Goal: Task Accomplishment & Management: Manage account settings

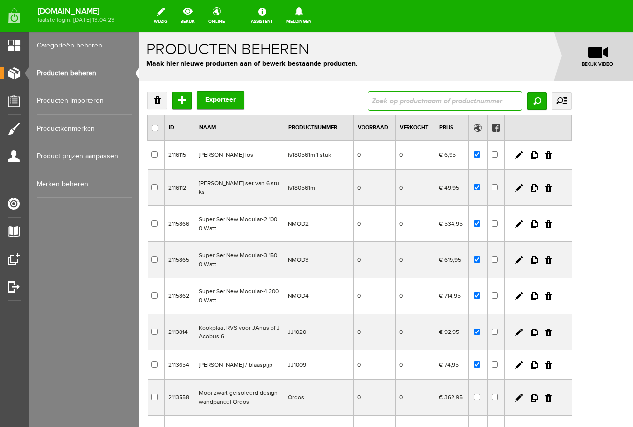
drag, startPoint x: 140, startPoint y: 32, endPoint x: 453, endPoint y: 101, distance: 320.8
click at [453, 101] on input "text" at bounding box center [445, 101] width 154 height 20
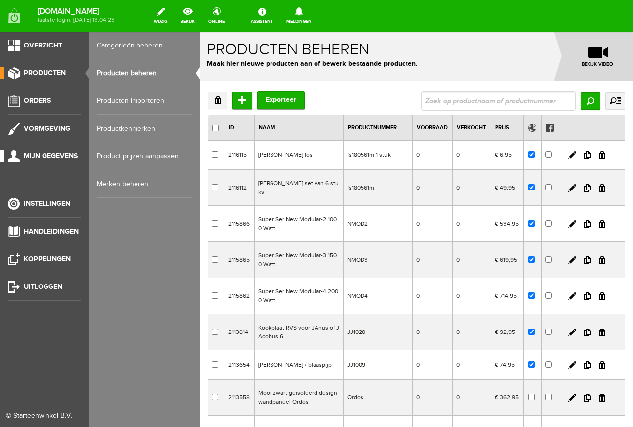
click at [65, 167] on li "Mijn gegevens" at bounding box center [44, 160] width 73 height 20
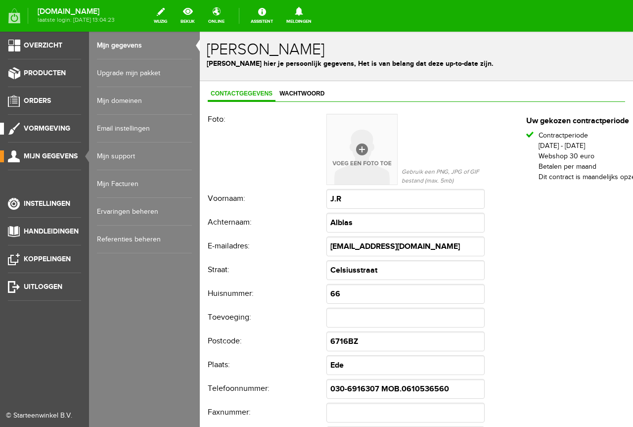
click at [67, 131] on span "Vormgeving" at bounding box center [47, 128] width 47 height 8
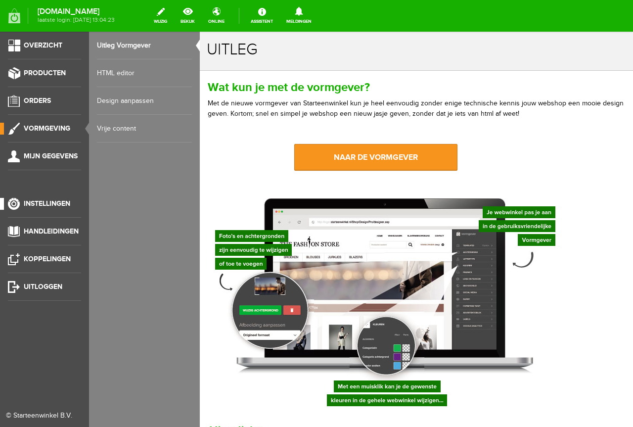
click at [42, 206] on span "Instellingen" at bounding box center [47, 203] width 47 height 8
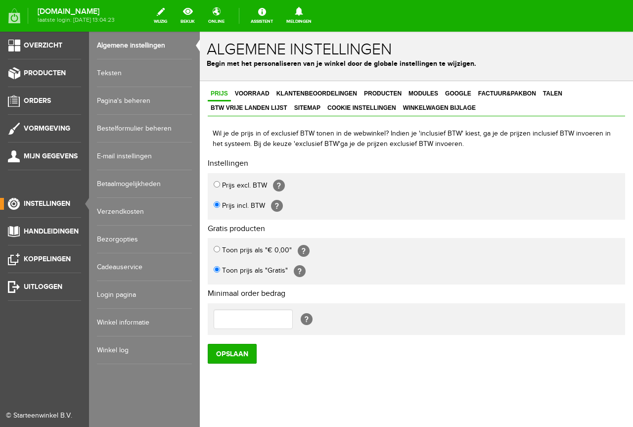
click at [148, 230] on link "Bezorgopties" at bounding box center [144, 240] width 95 height 28
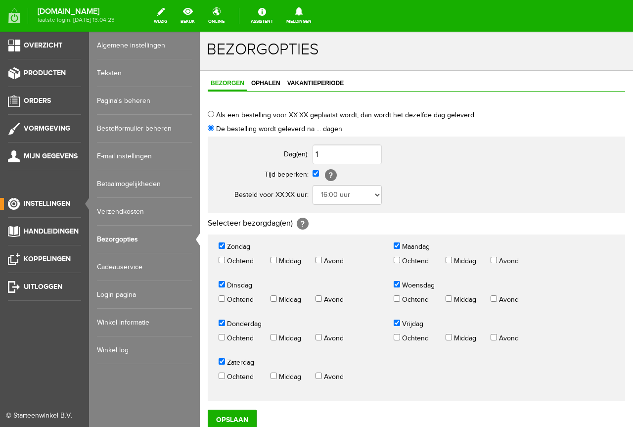
click at [158, 207] on link "Verzendkosten" at bounding box center [144, 212] width 95 height 28
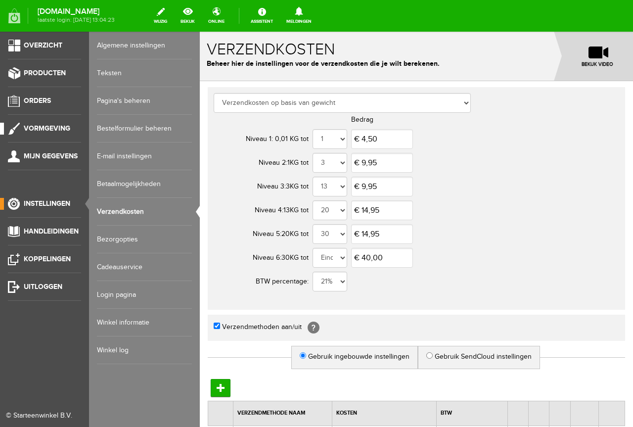
click at [64, 136] on li "Vormgeving" at bounding box center [44, 133] width 73 height 20
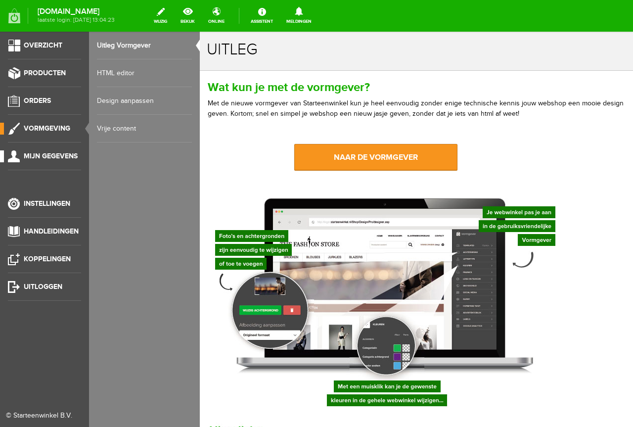
click at [57, 157] on span "Mijn gegevens" at bounding box center [51, 156] width 54 height 8
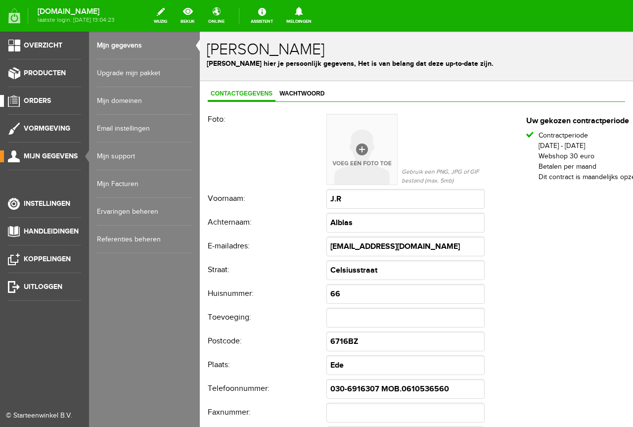
click at [64, 106] on link "Orders" at bounding box center [40, 101] width 81 height 12
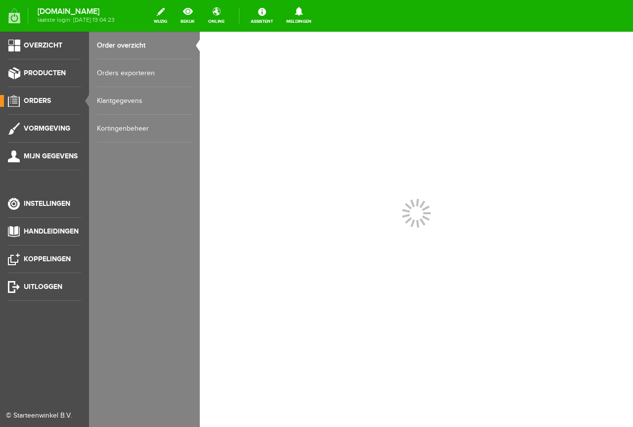
click at [62, 63] on ul "Overzicht Producten Orders Vormgeving Mijn gegevens Instellingen Handleidingen …" at bounding box center [44, 245] width 89 height 427
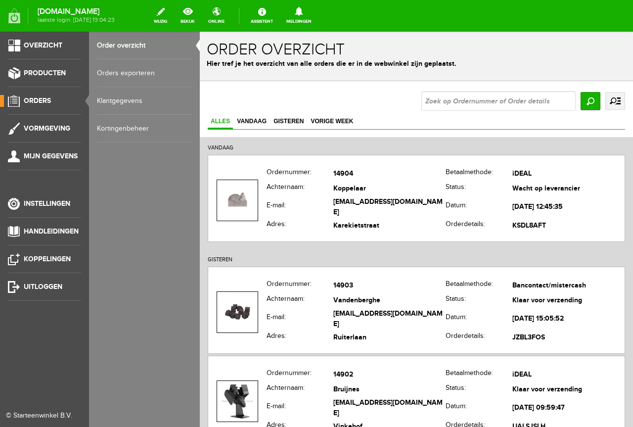
click at [130, 144] on div "Categorieën beheren Producten beheren Producten importeren Productkenmerken Pro…" at bounding box center [144, 213] width 111 height 427
click at [135, 135] on link "Kortingenbeheer" at bounding box center [144, 129] width 95 height 28
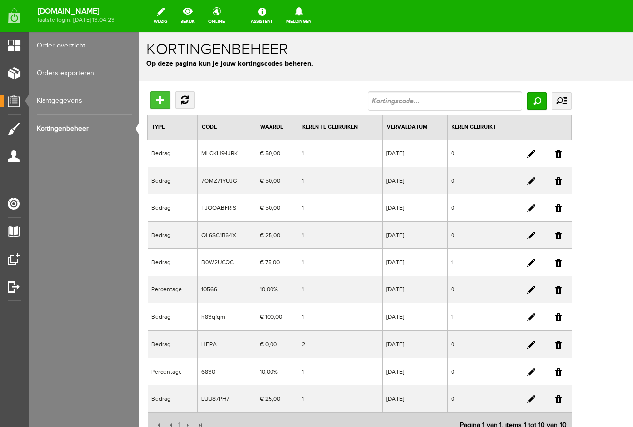
click at [154, 101] on input "Toevoegen" at bounding box center [160, 100] width 20 height 18
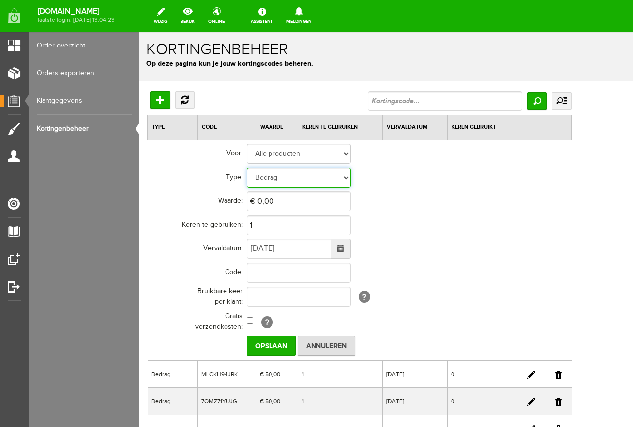
click at [336, 178] on select "Bedrag Percentage" at bounding box center [299, 178] width 104 height 20
select select "Percent"
click at [247, 168] on select "Bedrag Percentage" at bounding box center [299, 178] width 104 height 20
click at [334, 168] on select "Bedrag Percentage" at bounding box center [299, 178] width 104 height 20
click at [347, 158] on select "Alle producten Geselecteerde producten Geselecteerde categorieën" at bounding box center [299, 154] width 104 height 20
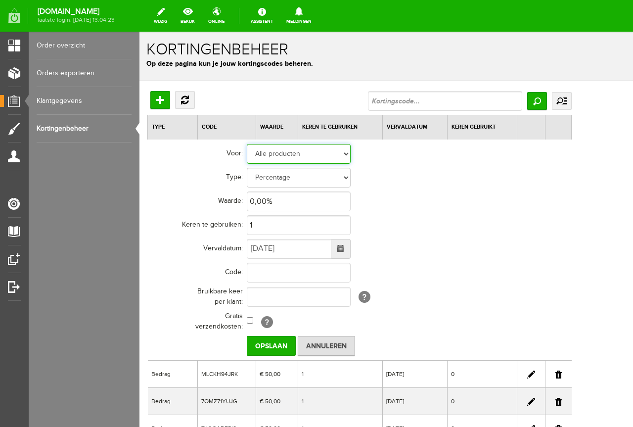
select select "2"
click at [247, 144] on select "Alle producten Geselecteerde producten Geselecteerde categorieën" at bounding box center [299, 154] width 104 height 20
click at [335, 152] on select "Alle producten Geselecteerde producten Geselecteerde categorieën" at bounding box center [299, 154] width 104 height 20
click at [354, 153] on td "Alle producten Geselecteerde producten Geselecteerde categorieën [+] [?]" at bounding box center [409, 154] width 325 height 24
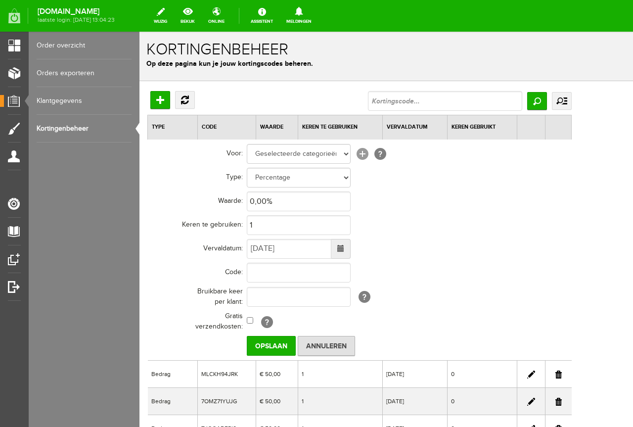
click at [363, 153] on link "[+]" at bounding box center [363, 154] width 12 height 12
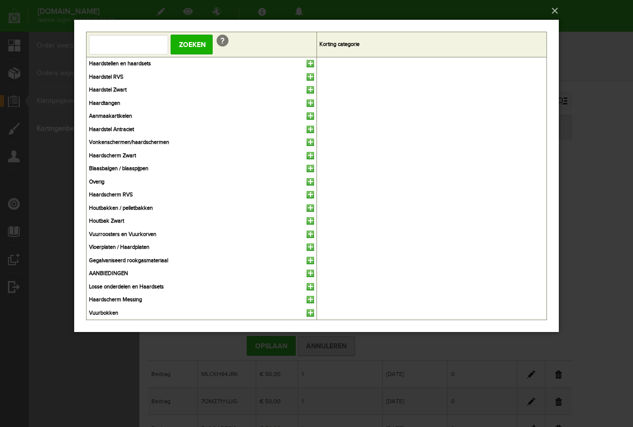
click at [140, 46] on input "text" at bounding box center [128, 45] width 79 height 20
type input "categorie naam..."
click at [359, 96] on ul at bounding box center [432, 188] width 225 height 257
click at [307, 61] on link at bounding box center [310, 63] width 7 height 7
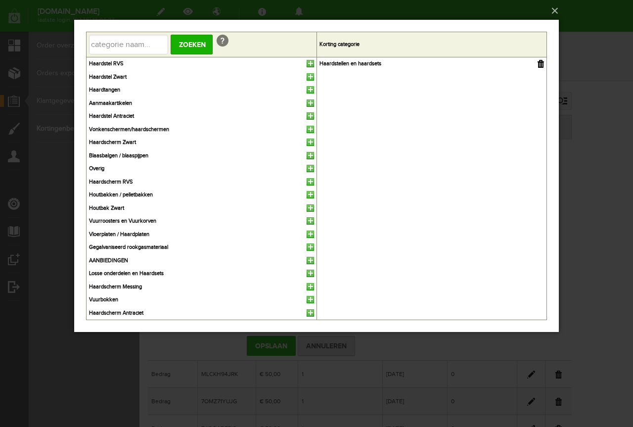
click at [599, 61] on div "×" at bounding box center [316, 213] width 633 height 427
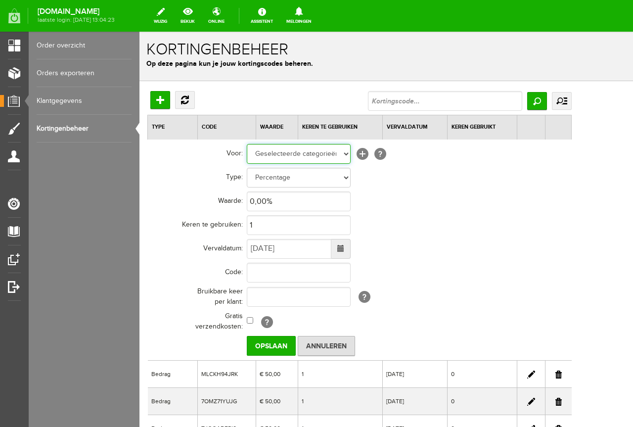
click at [328, 156] on select "Alle producten Geselecteerde producten Geselecteerde categorieën" at bounding box center [299, 154] width 104 height 20
drag, startPoint x: 333, startPoint y: 155, endPoint x: 366, endPoint y: 156, distance: 32.7
click at [333, 155] on select "Alle producten Geselecteerde producten Geselecteerde categorieën" at bounding box center [299, 154] width 104 height 20
click at [362, 154] on link "[+]" at bounding box center [363, 154] width 12 height 12
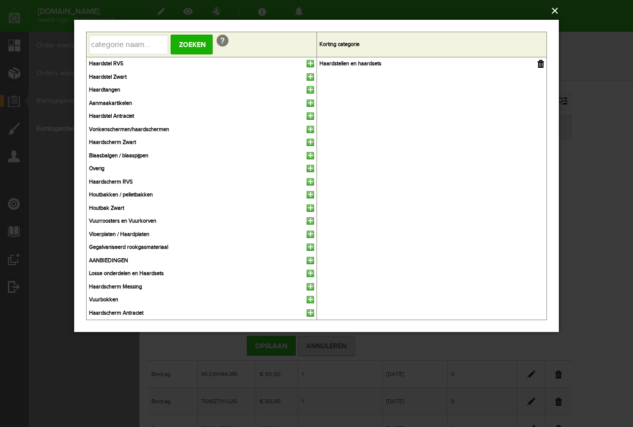
click at [560, 13] on button "×" at bounding box center [319, 11] width 485 height 22
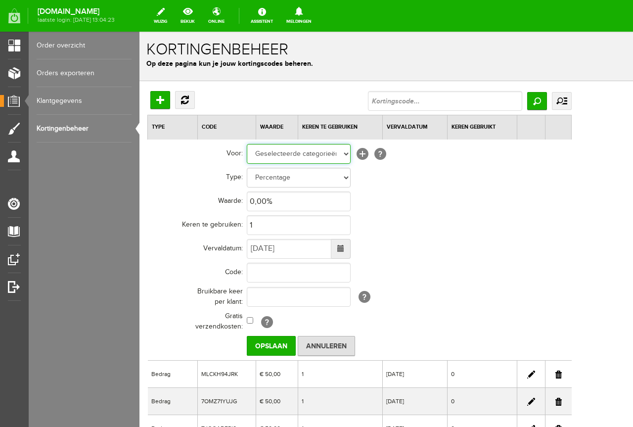
click at [318, 149] on select "Alle producten Geselecteerde producten Geselecteerde categorieën" at bounding box center [299, 154] width 104 height 20
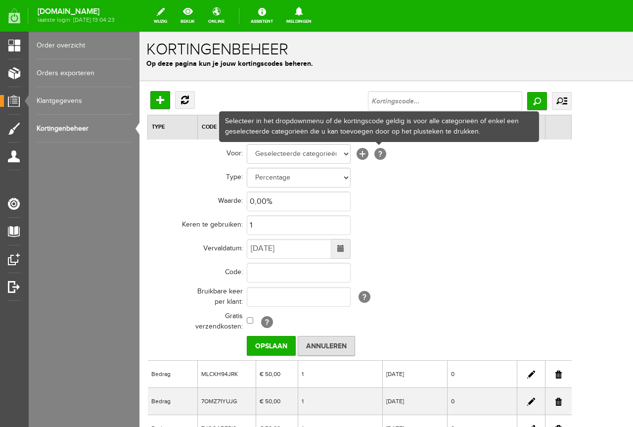
click at [387, 157] on td "Alle producten Geselecteerde producten Geselecteerde categorieën [+] [?]" at bounding box center [409, 154] width 325 height 24
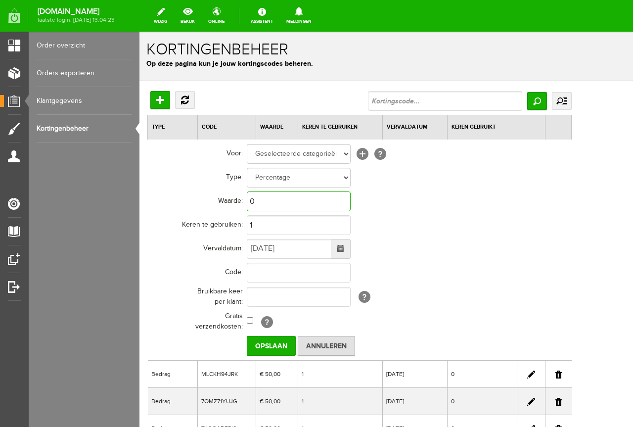
click at [323, 191] on input "0" at bounding box center [299, 201] width 104 height 20
type input "5,00%"
click at [496, 263] on td at bounding box center [409, 273] width 325 height 24
click at [298, 227] on input "1" at bounding box center [299, 225] width 104 height 20
click at [474, 180] on td "Bedrag Percentage" at bounding box center [409, 178] width 325 height 24
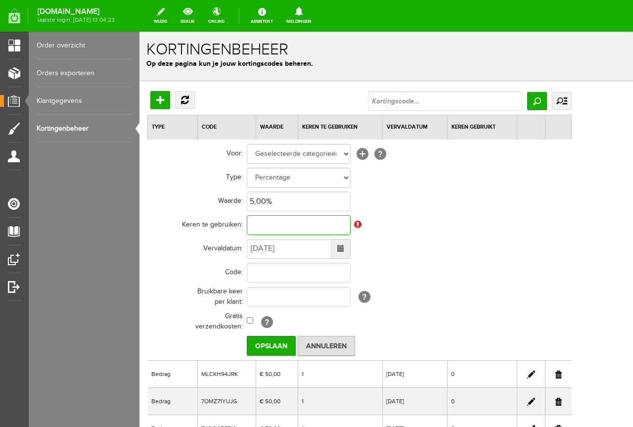
click at [321, 222] on input "text" at bounding box center [299, 225] width 104 height 20
type input "10.000"
click at [423, 239] on td "[DATE]" at bounding box center [409, 249] width 325 height 24
click at [404, 243] on td "[DATE]" at bounding box center [409, 249] width 325 height 24
click at [347, 257] on span at bounding box center [340, 249] width 19 height 20
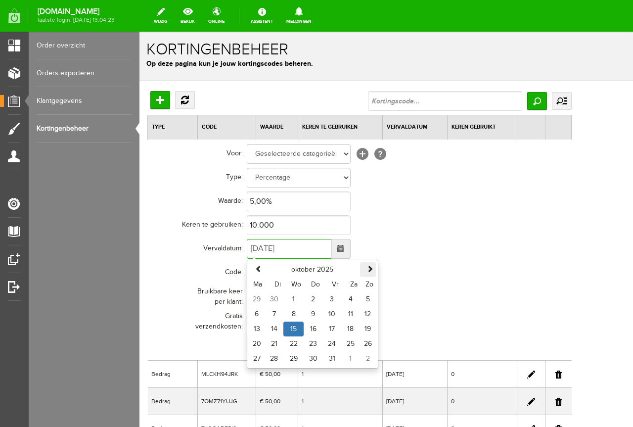
click at [364, 266] on th at bounding box center [368, 269] width 16 height 15
click at [265, 269] on th "[DATE]" at bounding box center [312, 269] width 95 height 15
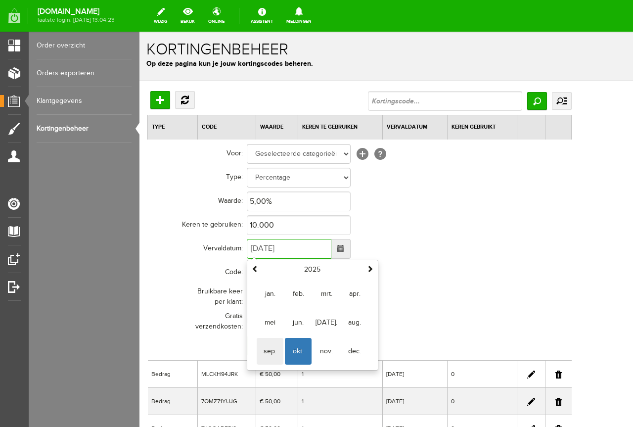
click at [258, 358] on span "sep." at bounding box center [270, 351] width 27 height 27
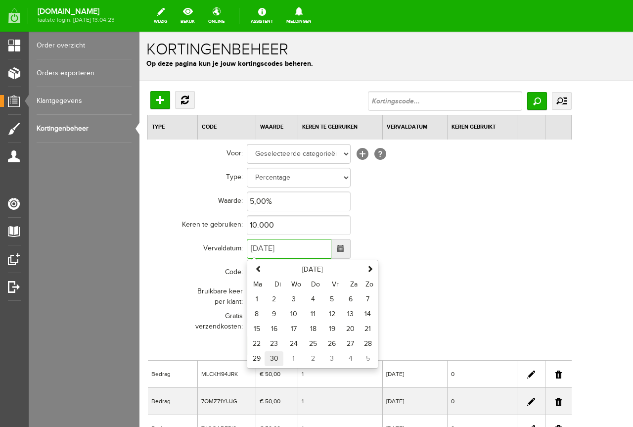
click at [267, 365] on td "30" at bounding box center [274, 358] width 19 height 15
type input "[DATE]"
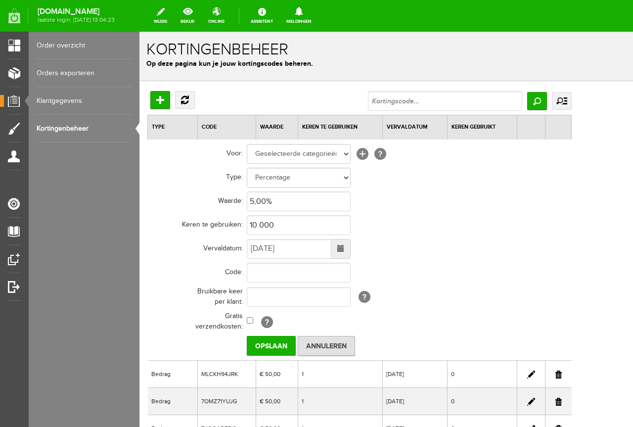
click at [439, 318] on td "[?]" at bounding box center [409, 321] width 325 height 25
click at [328, 273] on input "text" at bounding box center [299, 273] width 104 height 20
type input "H"
type input "HAARDSTEL"
click at [414, 276] on td "HAARDSTEL" at bounding box center [409, 273] width 325 height 24
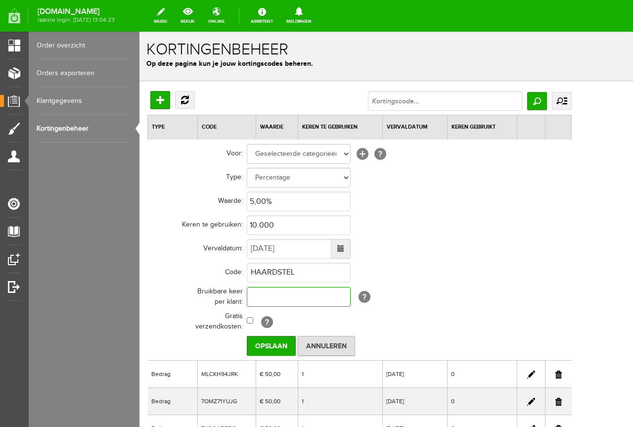
click at [312, 304] on input "text" at bounding box center [299, 297] width 104 height 20
type input "1"
click at [426, 299] on td "1 [?]" at bounding box center [409, 296] width 325 height 25
click at [260, 347] on input "Opslaan" at bounding box center [271, 346] width 49 height 20
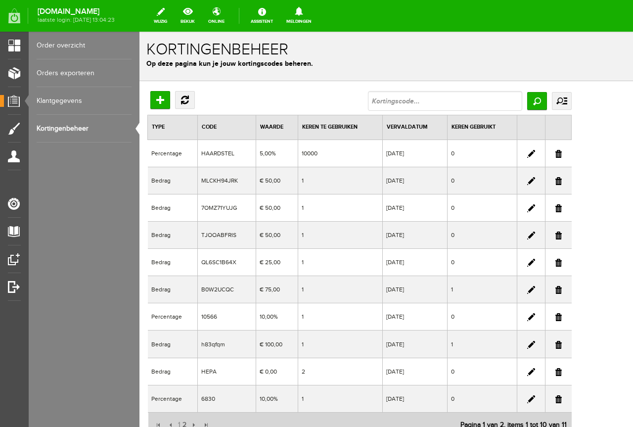
click at [382, 137] on th "Keren te gebruiken" at bounding box center [340, 127] width 85 height 25
click at [382, 143] on td "10000" at bounding box center [340, 153] width 85 height 27
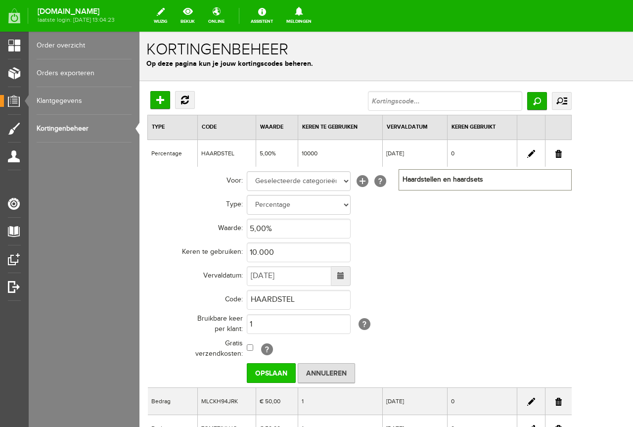
click at [273, 373] on input "Opslaan" at bounding box center [271, 373] width 49 height 20
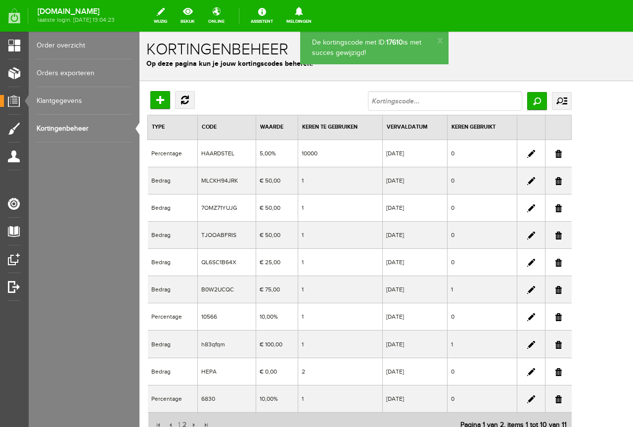
click at [335, 159] on td "10000" at bounding box center [340, 153] width 85 height 27
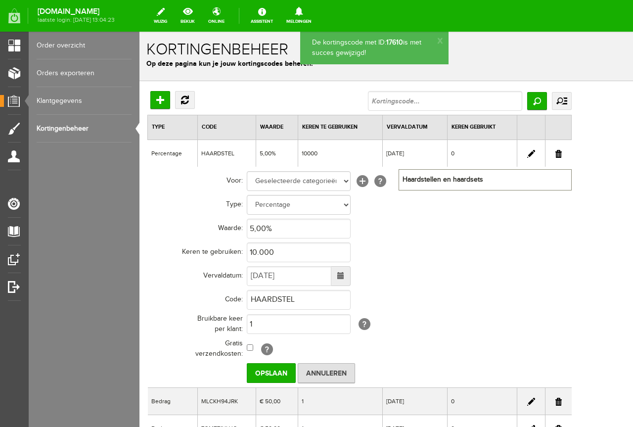
click at [307, 288] on td "HAARDSTEL" at bounding box center [409, 300] width 325 height 24
click at [307, 291] on td "HAARDSTEL" at bounding box center [409, 300] width 325 height 24
click at [307, 293] on input "HAARDSTEL" at bounding box center [299, 300] width 104 height 20
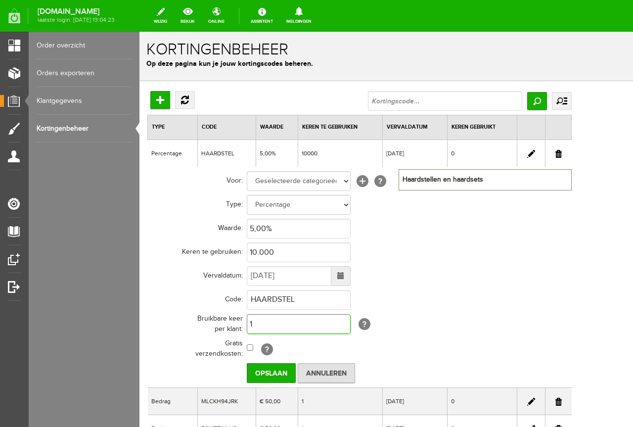
click at [325, 316] on input "1" at bounding box center [299, 324] width 104 height 20
click at [479, 269] on td "[DATE]" at bounding box center [409, 276] width 325 height 24
click at [281, 375] on input "Opslaan" at bounding box center [271, 373] width 49 height 20
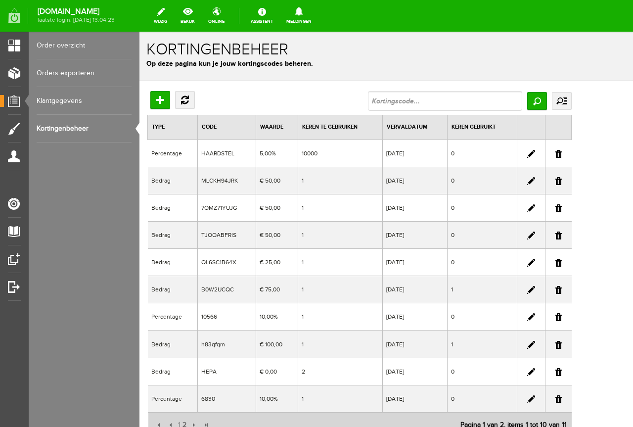
click at [359, 148] on td "10000" at bounding box center [340, 153] width 85 height 27
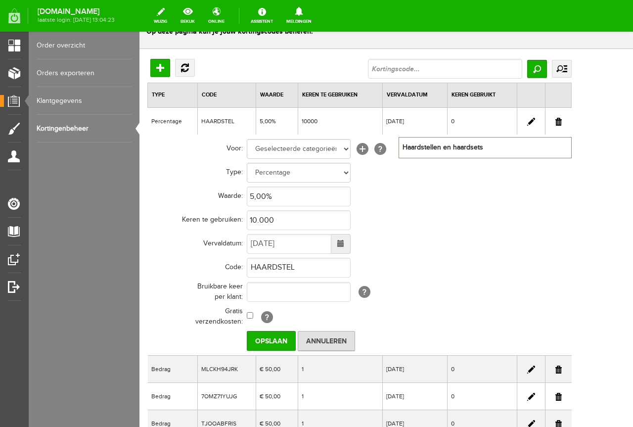
scroll to position [49, 0]
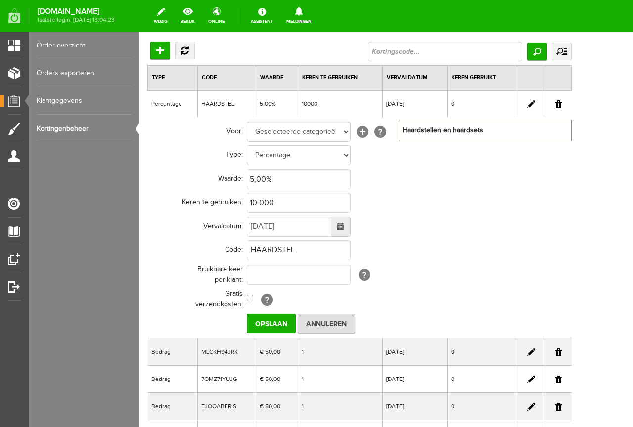
click at [343, 225] on span at bounding box center [340, 226] width 7 height 7
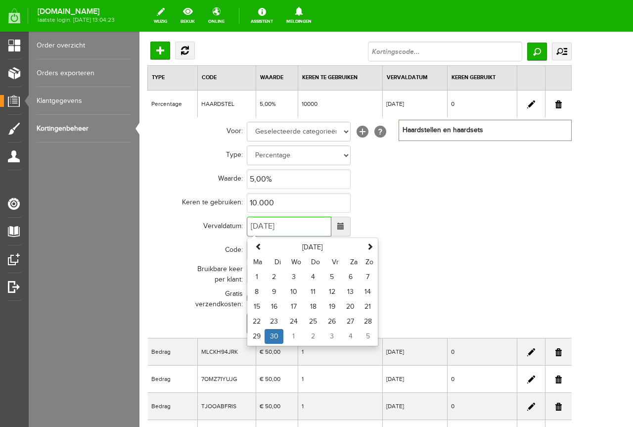
click at [376, 246] on div "[DATE] Ma Di Wo Do Vr Za Zo 1 2 3 4 5 6 7 8 9 10 11 12 13 14 15 16 17 18 19 20 …" at bounding box center [313, 291] width 132 height 109
click at [373, 246] on span at bounding box center [370, 246] width 7 height 7
click at [328, 337] on td "31" at bounding box center [332, 336] width 19 height 15
type input "[DATE]"
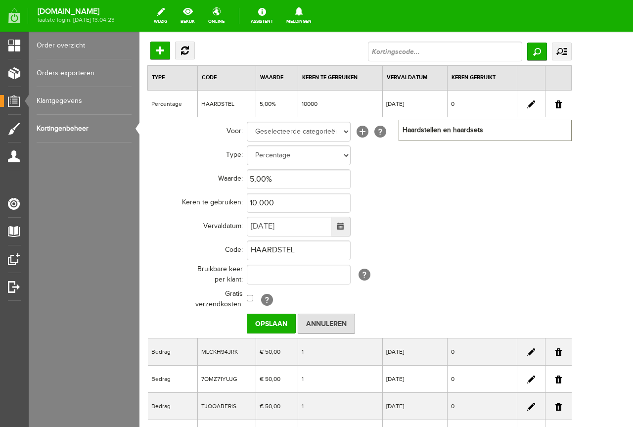
click at [451, 289] on td "[?]" at bounding box center [409, 299] width 325 height 25
click at [277, 328] on input "Opslaan" at bounding box center [271, 324] width 49 height 20
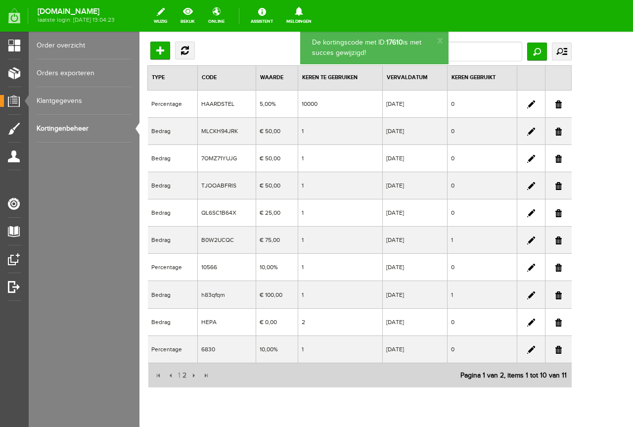
click at [371, 108] on td "10000" at bounding box center [340, 103] width 85 height 27
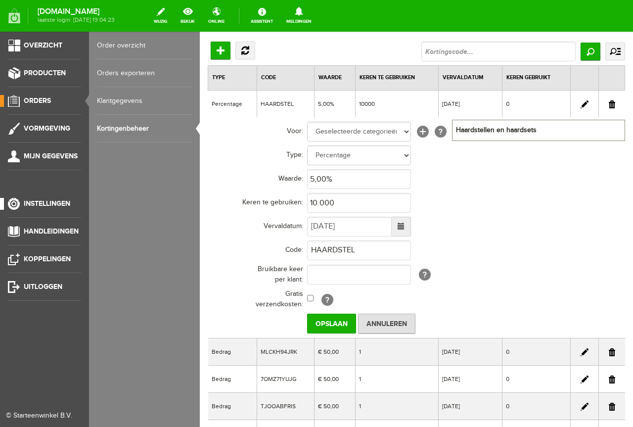
click at [66, 201] on span "Instellingen" at bounding box center [47, 203] width 47 height 8
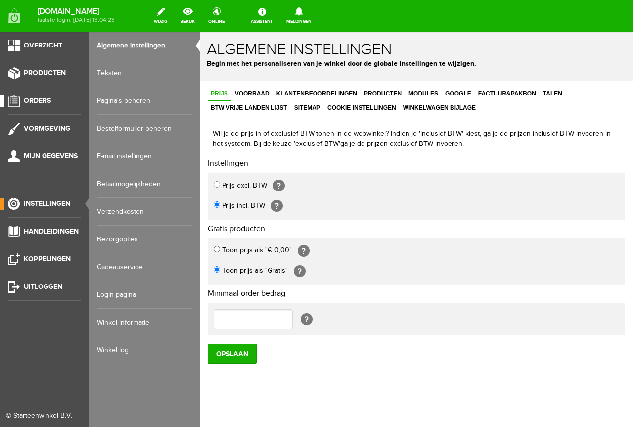
click at [52, 114] on li "Orders" at bounding box center [44, 105] width 73 height 20
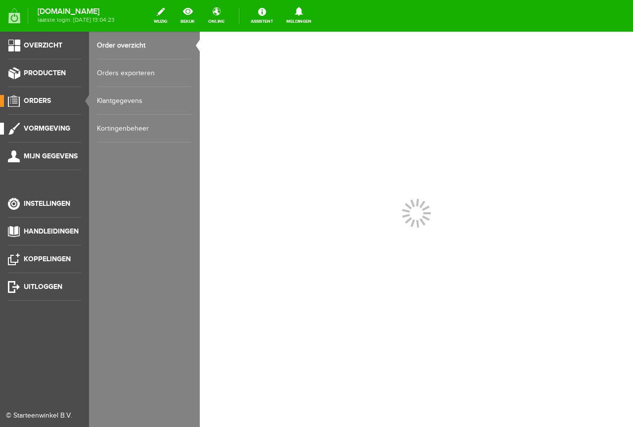
click at [47, 131] on span "Vormgeving" at bounding box center [47, 128] width 47 height 8
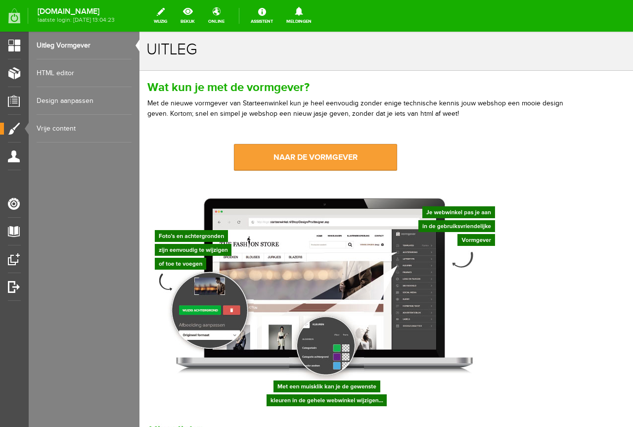
click at [349, 153] on link "naar de vormgever" at bounding box center [315, 157] width 163 height 27
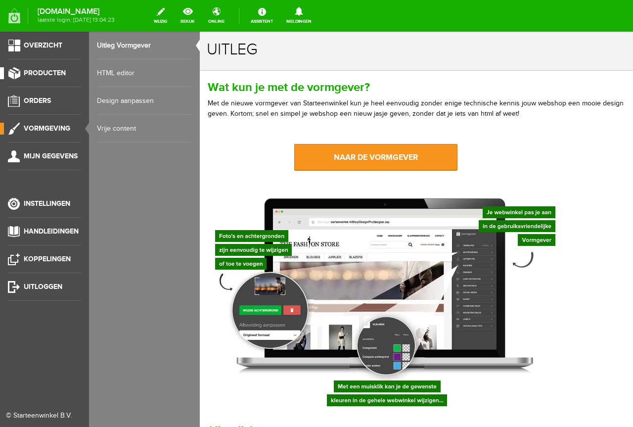
click at [26, 81] on li "Producten" at bounding box center [44, 77] width 73 height 20
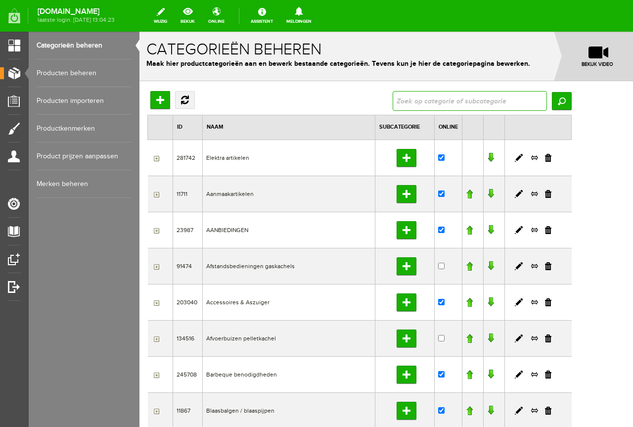
click at [487, 101] on input "text" at bounding box center [470, 101] width 154 height 20
type input "abcat"
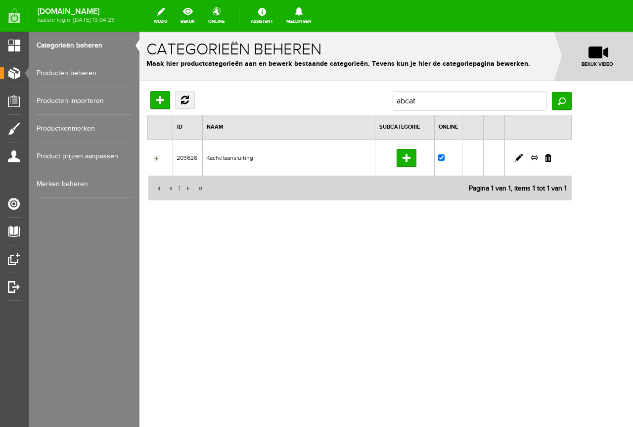
click at [152, 159] on input "button" at bounding box center [155, 158] width 8 height 8
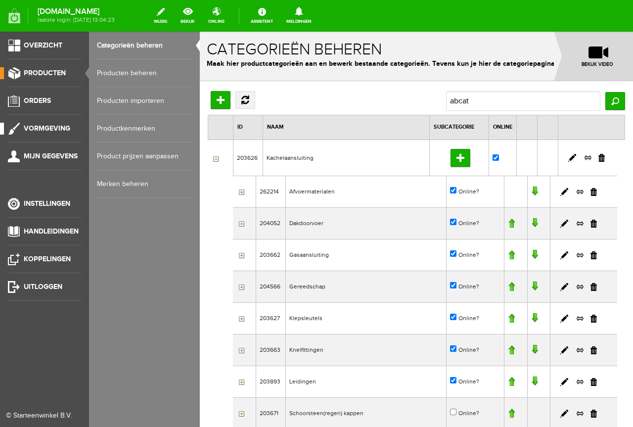
click at [52, 139] on li "Vormgeving" at bounding box center [44, 133] width 73 height 20
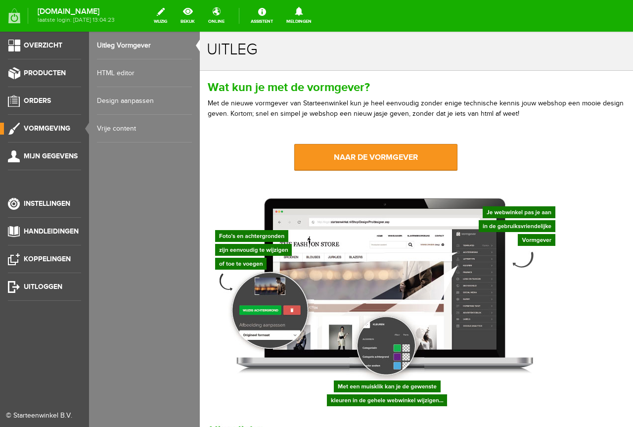
click at [56, 116] on ul "Overzicht Producten Orders Vormgeving Mijn gegevens Instellingen Handleidingen …" at bounding box center [44, 245] width 89 height 427
click at [59, 108] on li "Orders" at bounding box center [44, 105] width 73 height 20
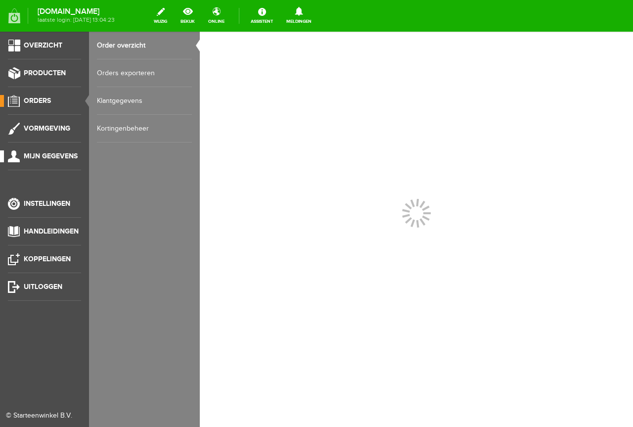
click at [53, 155] on span "Mijn gegevens" at bounding box center [51, 156] width 54 height 8
click at [54, 99] on link "Orders" at bounding box center [40, 101] width 81 height 12
click at [128, 130] on link "Kortingenbeheer" at bounding box center [144, 129] width 95 height 28
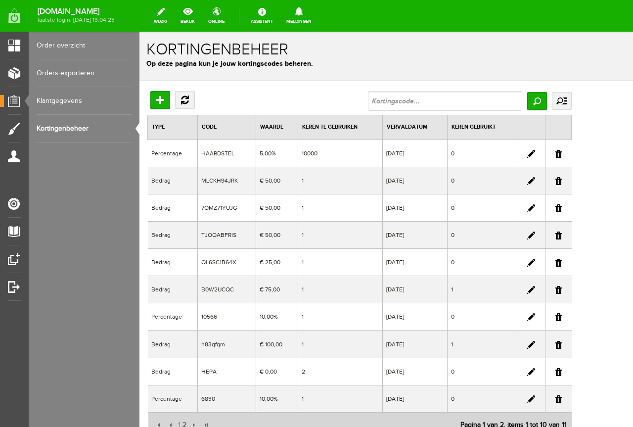
click at [436, 154] on td "[DATE]" at bounding box center [415, 153] width 65 height 27
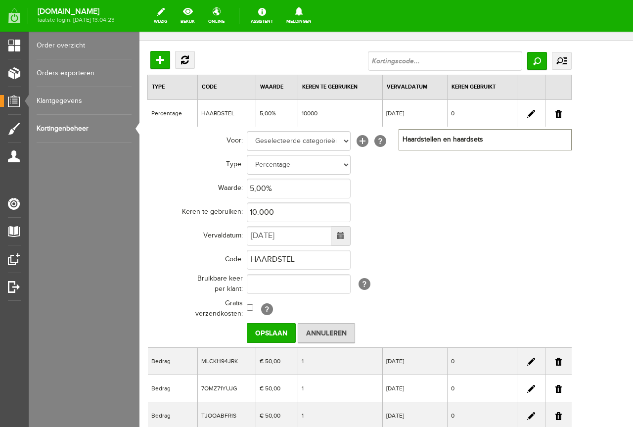
scroll to position [99, 0]
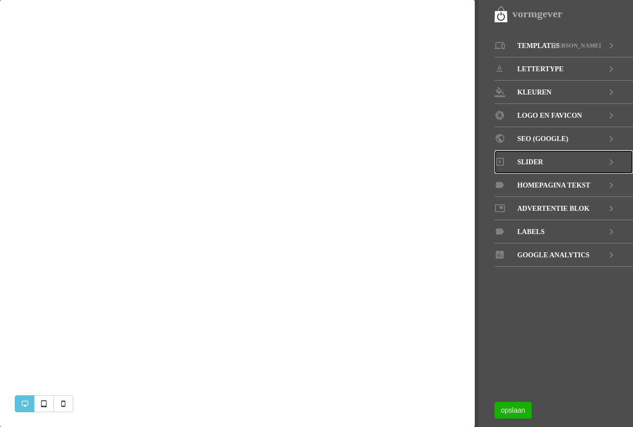
click at [549, 157] on link "Slider" at bounding box center [564, 161] width 139 height 23
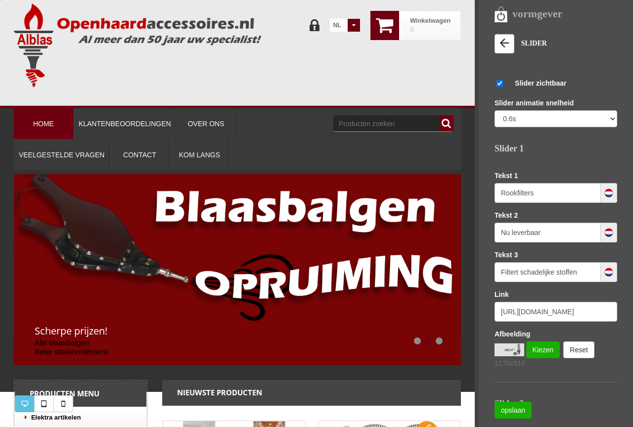
click at [578, 153] on div "Slider 1" at bounding box center [556, 149] width 123 height 29
click at [544, 352] on link "Kiezen" at bounding box center [543, 349] width 34 height 17
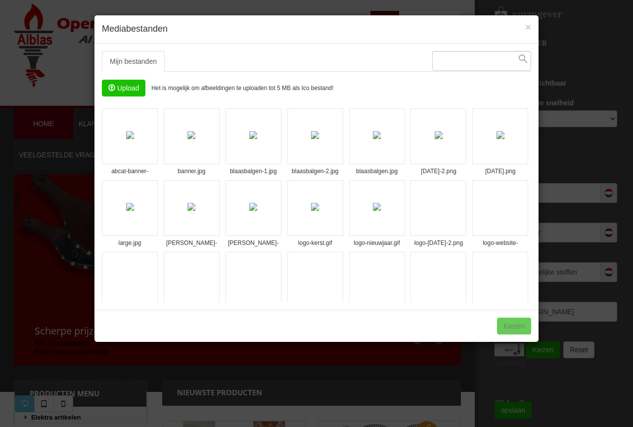
click at [118, 88] on input "file" at bounding box center [123, 88] width 43 height 16
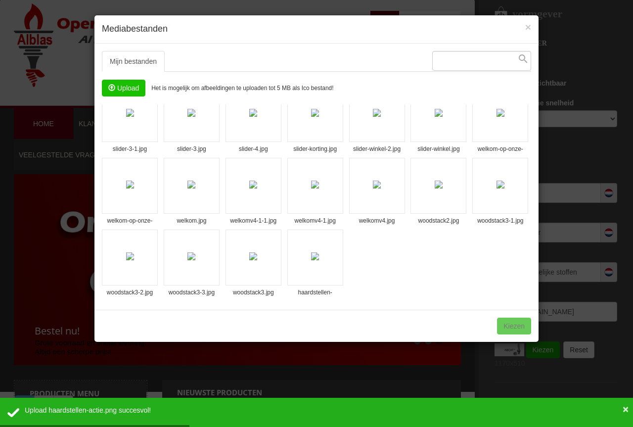
scroll to position [381, 0]
click at [340, 261] on li "haardstellen-actie.png" at bounding box center [315, 258] width 56 height 56
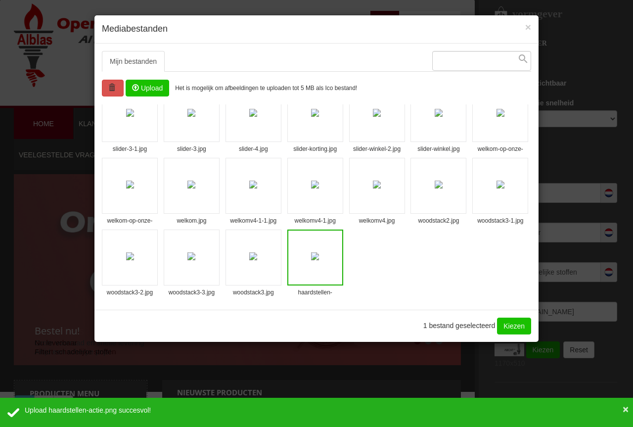
click at [513, 318] on link "Kiezen" at bounding box center [514, 326] width 34 height 17
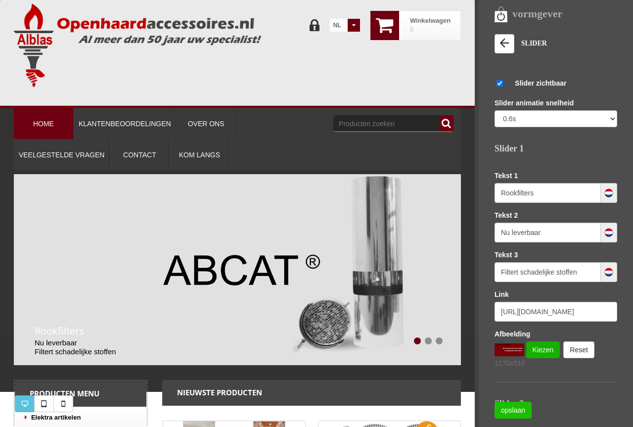
click at [521, 411] on link "opslaan" at bounding box center [513, 410] width 37 height 17
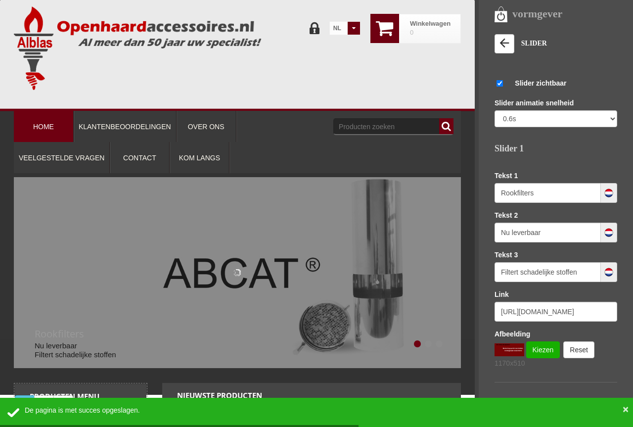
scroll to position [0, 0]
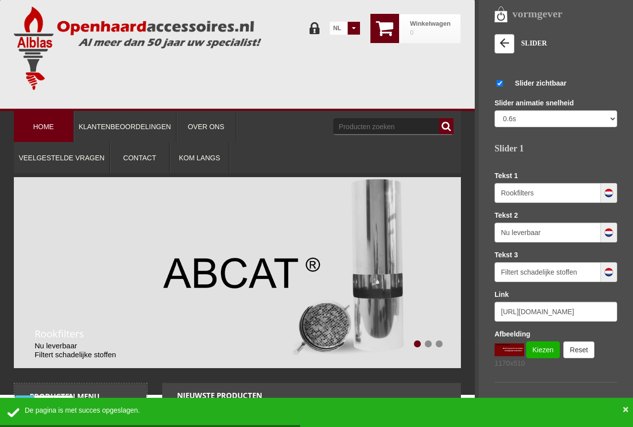
click at [420, 337] on ol "1 2 3" at bounding box center [426, 345] width 48 height 22
click at [433, 340] on li "3" at bounding box center [438, 345] width 11 height 10
click at [425, 342] on link "2" at bounding box center [428, 343] width 7 height 7
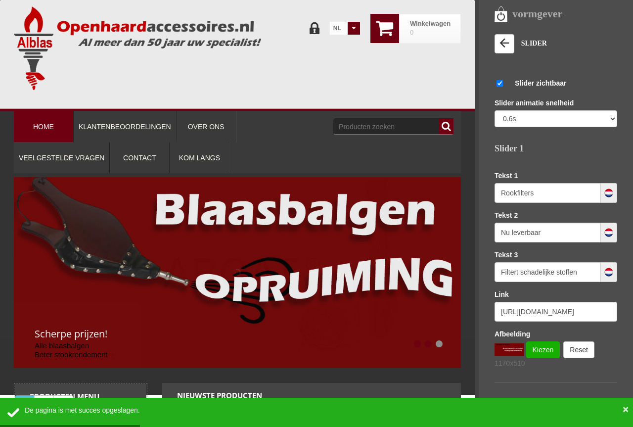
click at [414, 342] on link "1" at bounding box center [417, 343] width 7 height 7
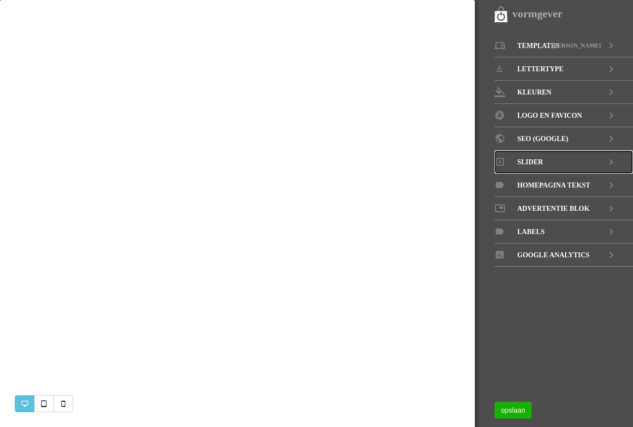
click at [535, 160] on span "Slider" at bounding box center [530, 161] width 26 height 23
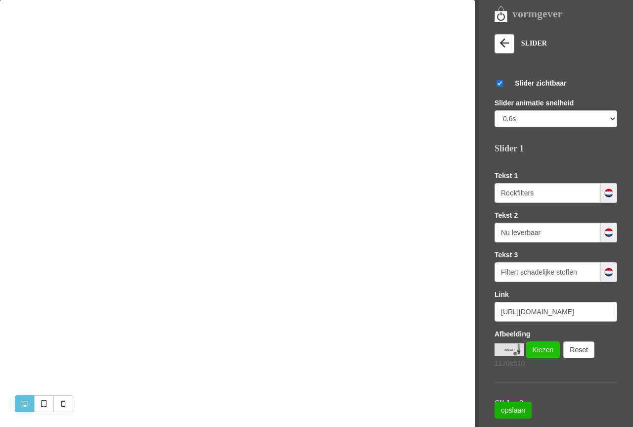
click at [534, 348] on link "Kiezen" at bounding box center [543, 349] width 34 height 17
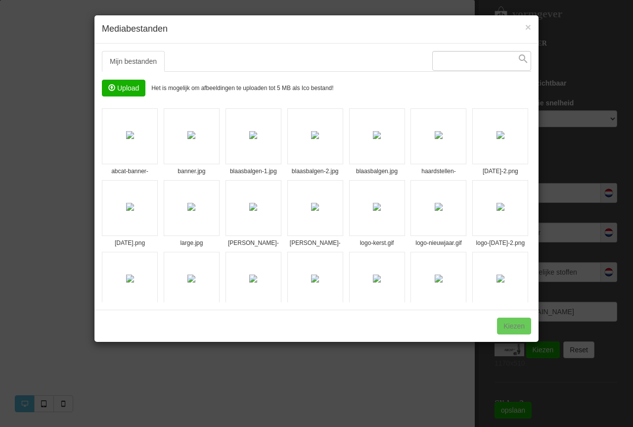
click at [461, 163] on li "haardstellen-actie.png" at bounding box center [439, 136] width 56 height 56
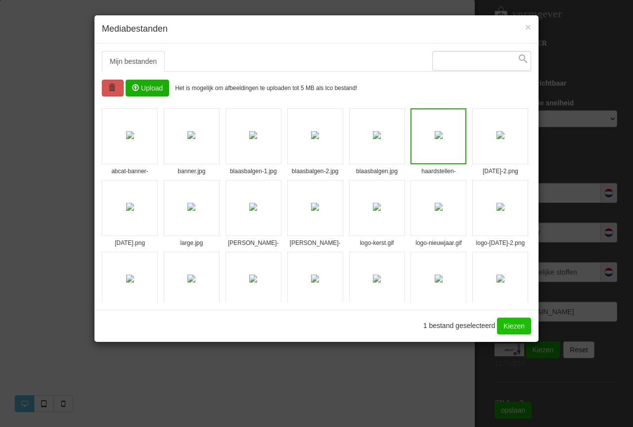
click at [505, 323] on link "Kiezen" at bounding box center [514, 326] width 34 height 17
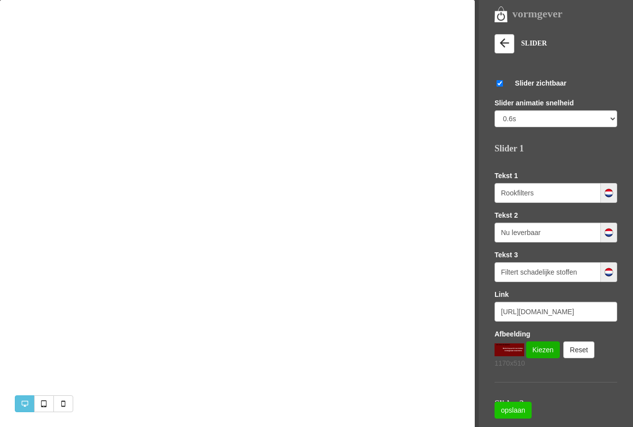
click at [516, 409] on link "opslaan" at bounding box center [513, 410] width 37 height 17
click at [559, 191] on input "Rookfilters" at bounding box center [548, 193] width 106 height 20
type input "S"
type input "De scherpste prijzen"
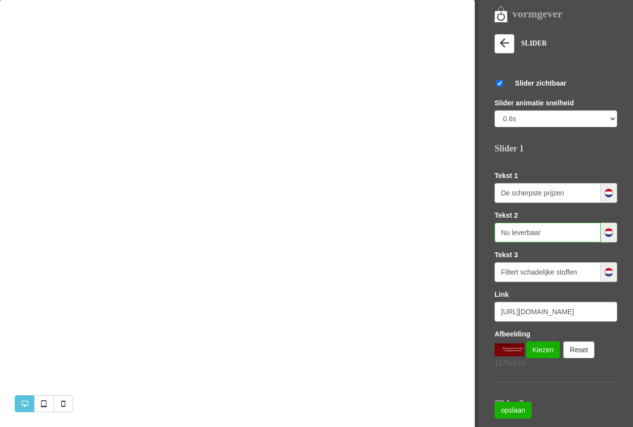
click at [541, 235] on input "Nu leverbaar" at bounding box center [548, 233] width 106 height 20
type input "N"
type input "Bestel nu"
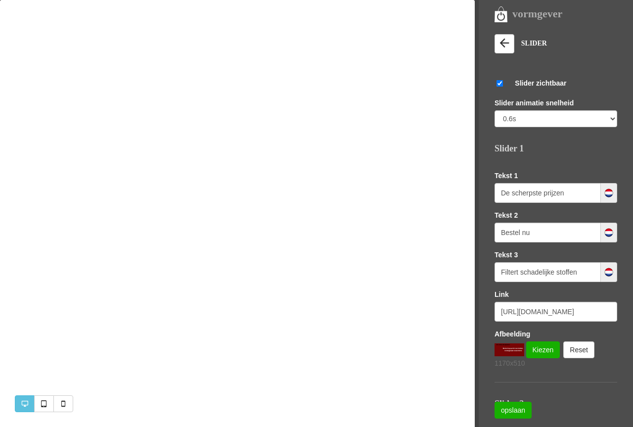
click at [544, 278] on input "Filtert schadelijke stoffen" at bounding box center [548, 272] width 106 height 20
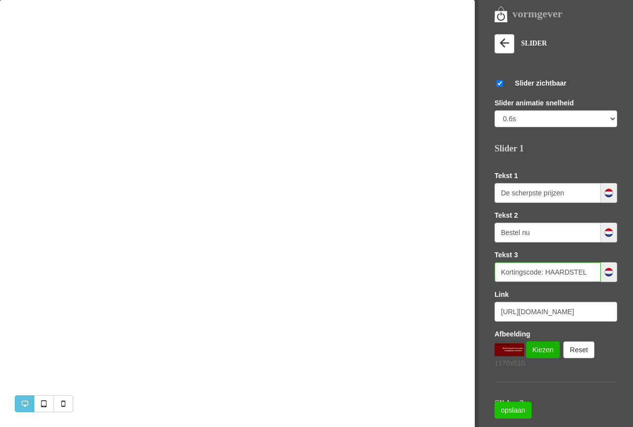
type input "Kortingscode: HAARDSTEL"
click at [516, 406] on link "opslaan" at bounding box center [513, 410] width 37 height 17
click at [544, 310] on input "https://www.openhaardaccessoires.nl/category/262219/abcat-houtrookfilter" at bounding box center [556, 312] width 123 height 20
paste input "https://www.openhaardaccessoires.nl/category/11076/haardstellen-en-haardsets?pa…"
paste input "penhaardaccessoires.nl/category/11076/haardstellen-en-haardsets?pageSize=96"
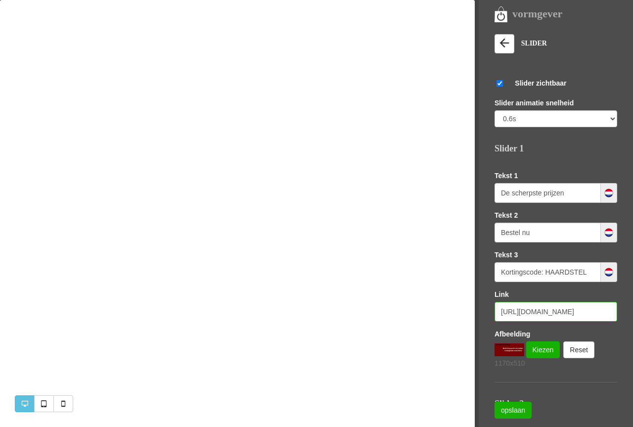
scroll to position [0, 188]
type input "https://www.openhaardaccessoires.nl/category/11076/haardstellen-en-haardsets?pa…"
click at [515, 410] on link "opslaan" at bounding box center [513, 410] width 37 height 17
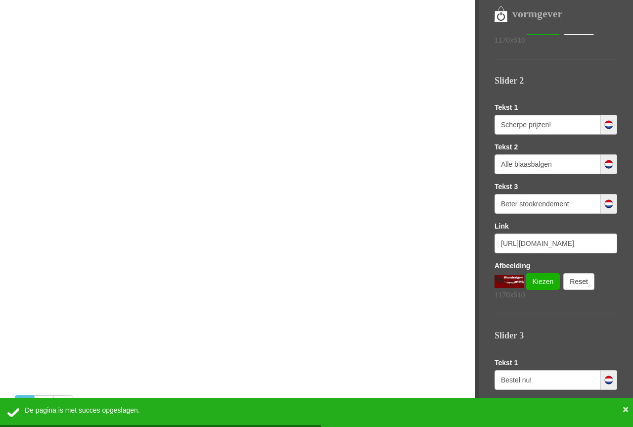
scroll to position [484, 0]
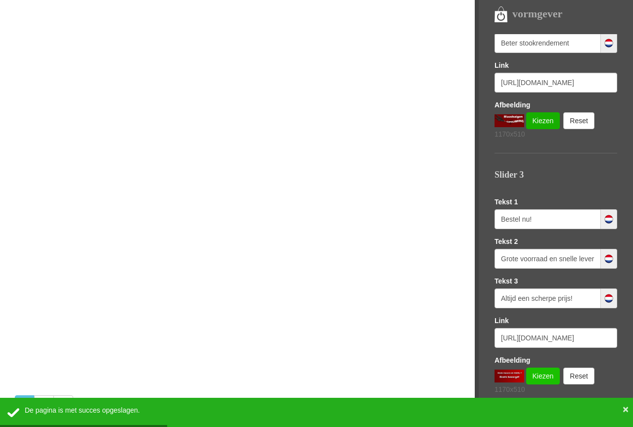
click at [545, 378] on link "Kiezen" at bounding box center [543, 376] width 34 height 17
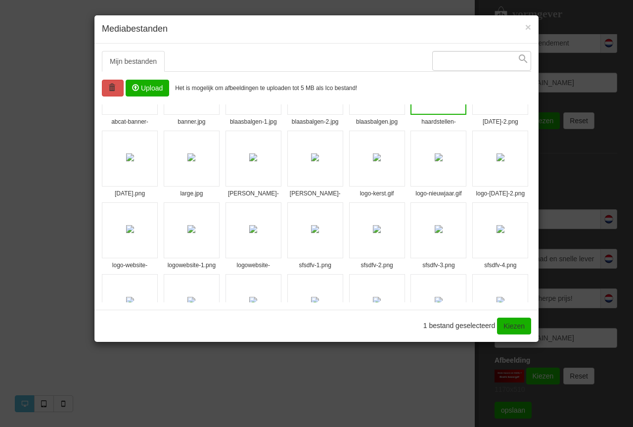
scroll to position [0, 0]
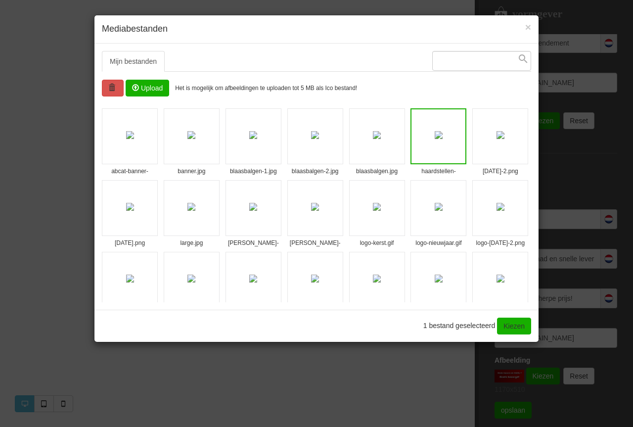
click at [214, 152] on li "banner.jpg" at bounding box center [192, 136] width 56 height 56
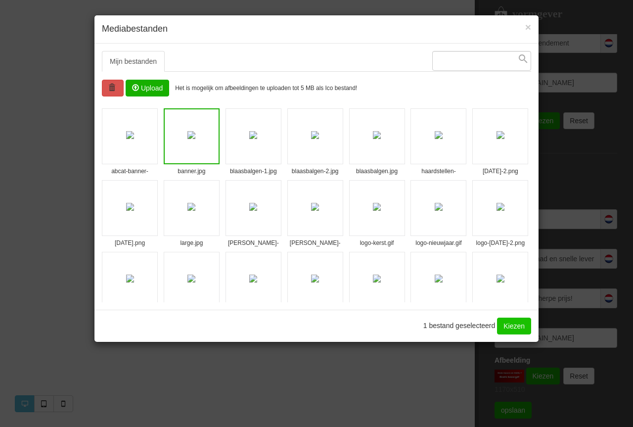
click at [516, 325] on link "Kiezen" at bounding box center [514, 326] width 34 height 17
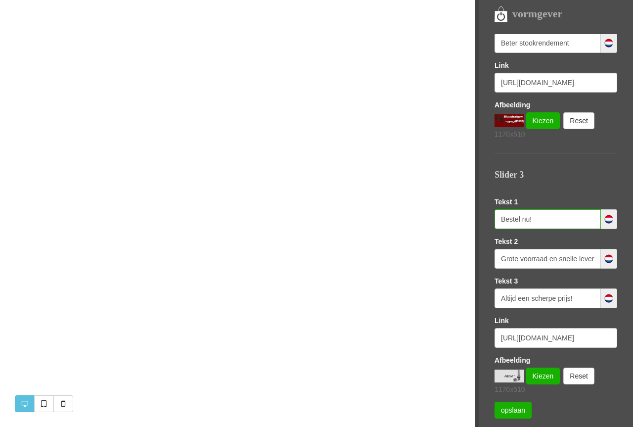
click at [542, 217] on input "Bestel nu!" at bounding box center [548, 219] width 106 height 20
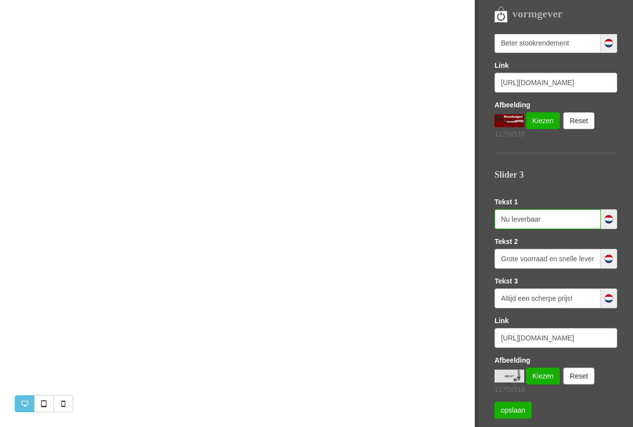
type input "Nu leverbaar"
type input "Reduceert uitstoot"
click at [551, 285] on div "Tekst 3 Altijd een scherpe prijs!" at bounding box center [556, 292] width 123 height 32
click at [544, 300] on input "Altijd een scherpe prijs!" at bounding box center [548, 298] width 106 height 20
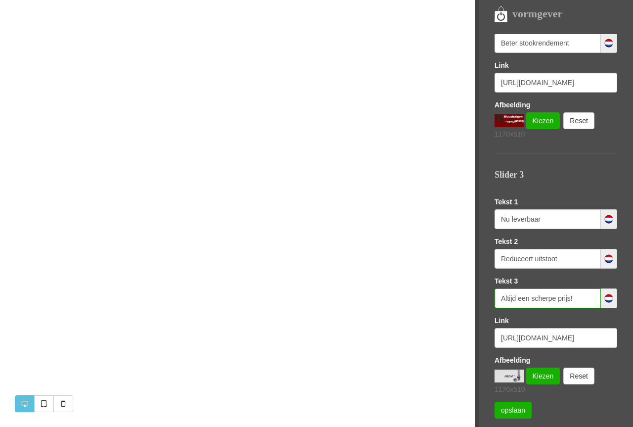
click at [544, 300] on input "Altijd een scherpe prijs!" at bounding box center [548, 298] width 106 height 20
type input "Bestel nu!"
click at [516, 410] on link "opslaan" at bounding box center [513, 410] width 37 height 17
click at [592, 335] on input "https://www.openhaardaccessoires.nl/product/1694931/haardhoutrek-woodstack" at bounding box center [556, 338] width 123 height 20
paste input "category/262219/abcat-houtrookfilter"
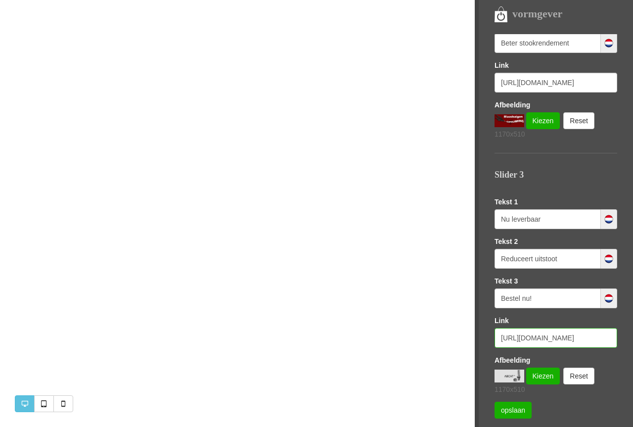
scroll to position [0, 127]
type input "https://www.openhaardaccessoires.nl/category/262219/abcat-houtrookfilter"
click at [514, 413] on link "opslaan" at bounding box center [513, 410] width 37 height 17
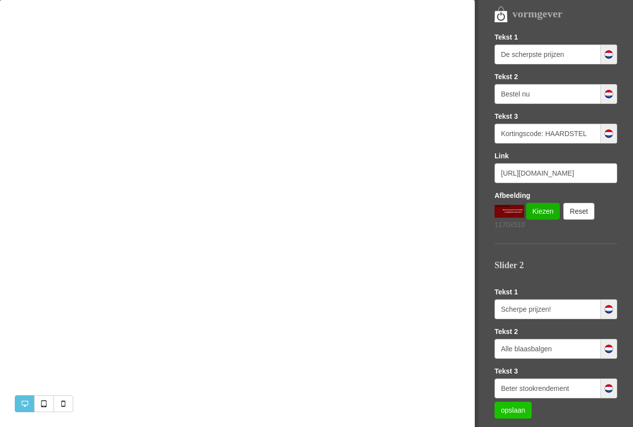
scroll to position [39, 0]
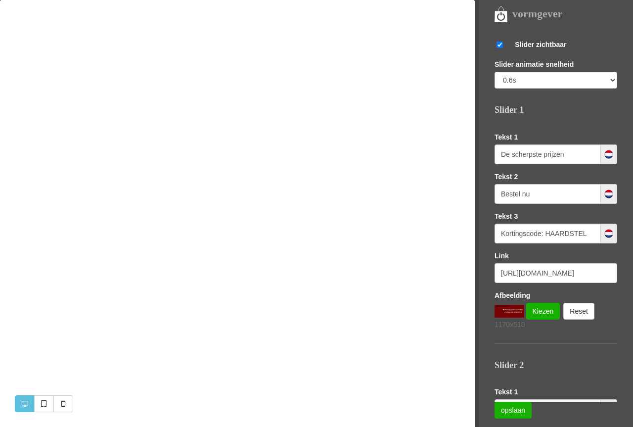
click at [551, 201] on input "Bestel nu" at bounding box center [548, 194] width 106 height 20
type input "Bestel nu!"
click at [526, 405] on link "opslaan" at bounding box center [513, 410] width 37 height 17
